Goal: Information Seeking & Learning: Learn about a topic

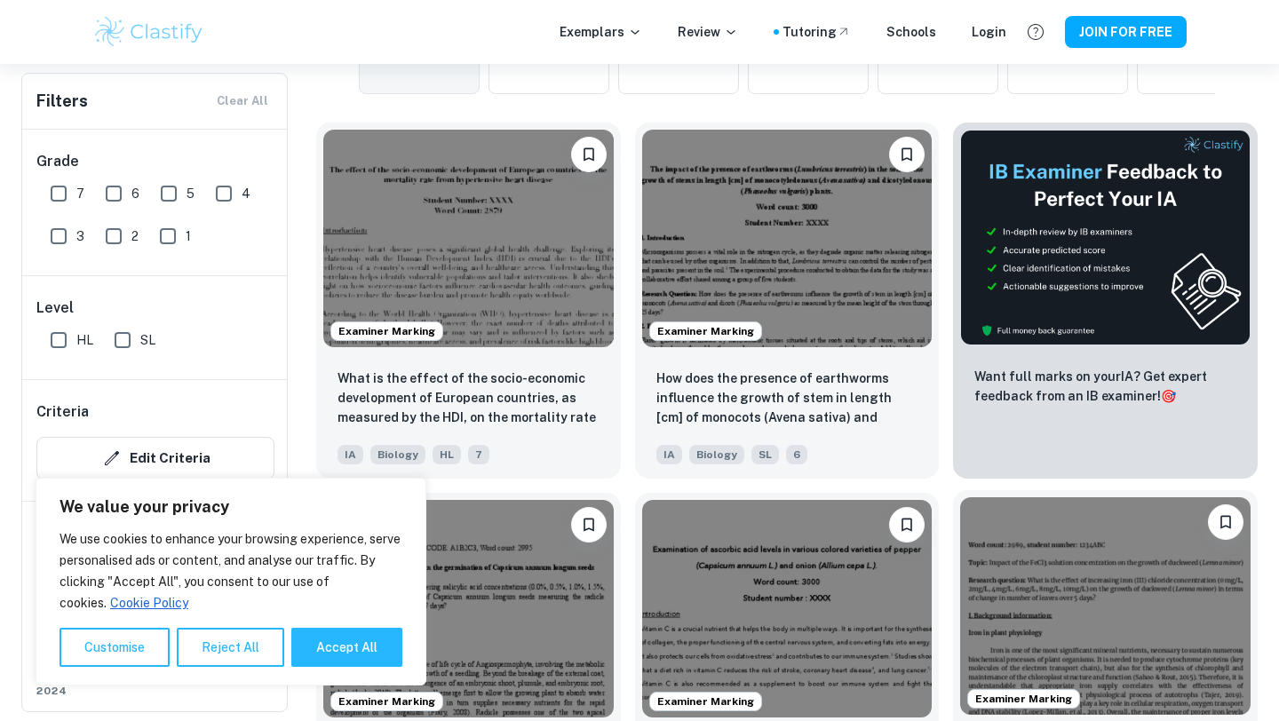
scroll to position [957, 0]
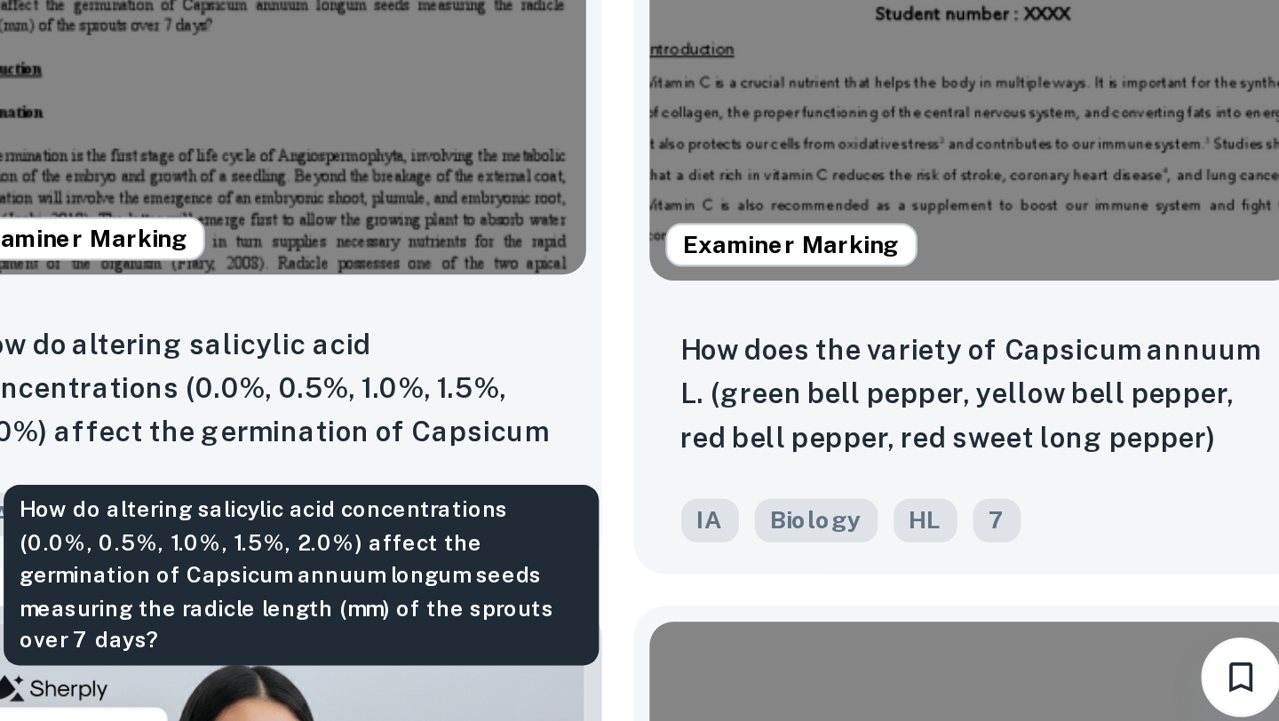
click at [541, 347] on p "How do altering salicylic acid concentrations (0.0%, 0.5%, 1.0%, 1.5%, 2.0%) af…" at bounding box center [469, 336] width 262 height 60
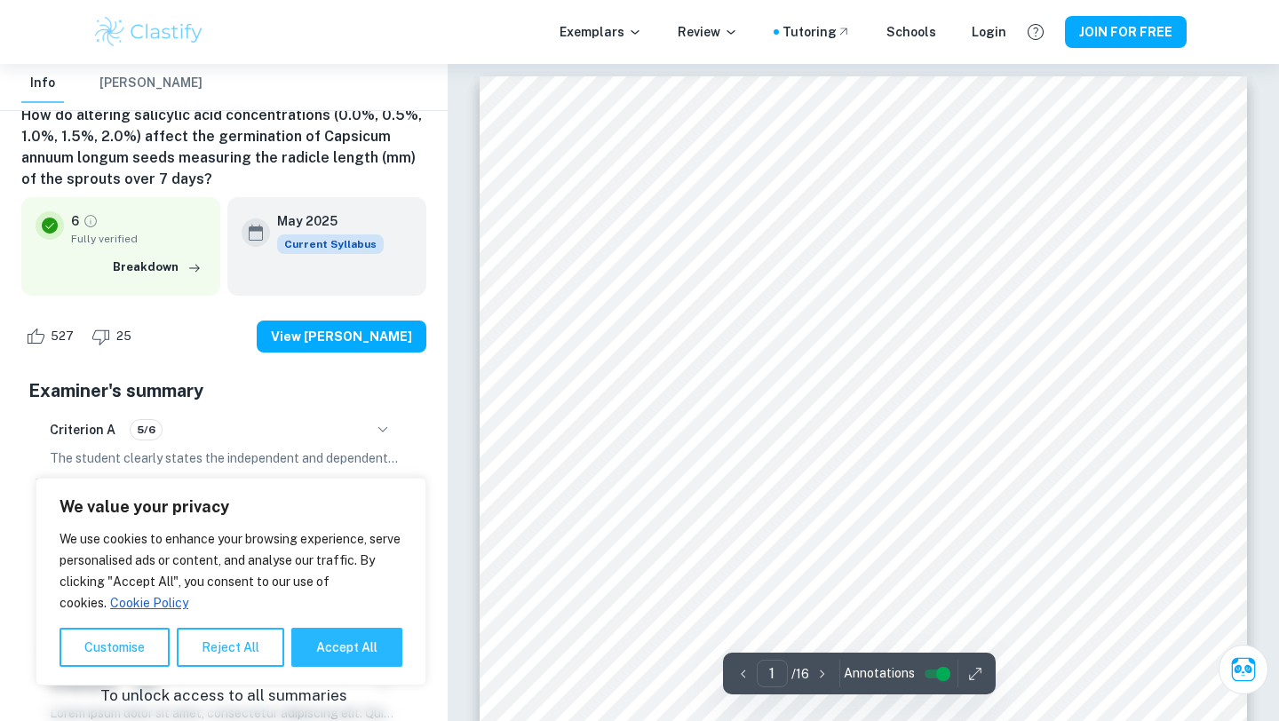
scroll to position [30, 0]
